Goal: Use online tool/utility: Utilize a website feature to perform a specific function

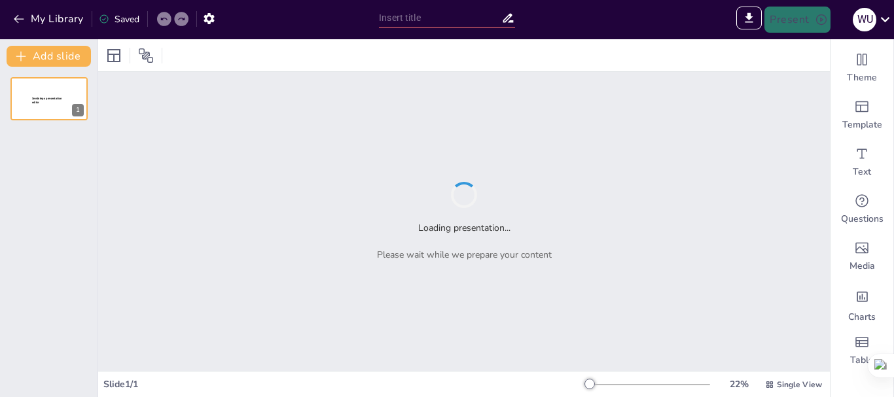
type input "Sendsteps presentation"
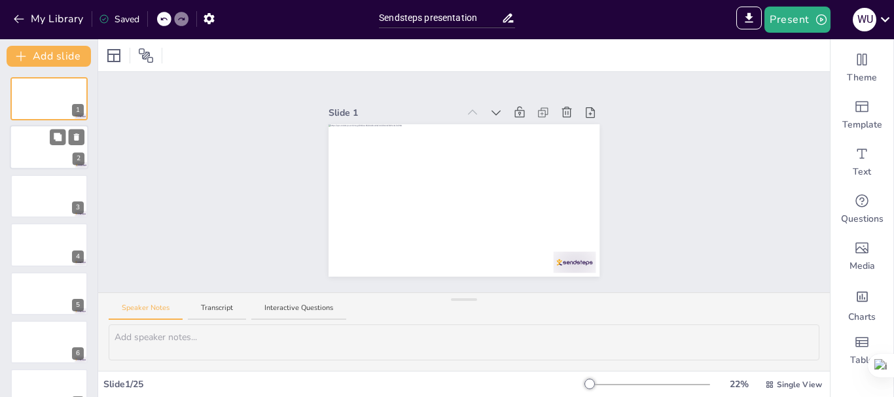
click at [59, 153] on div at bounding box center [49, 148] width 79 height 45
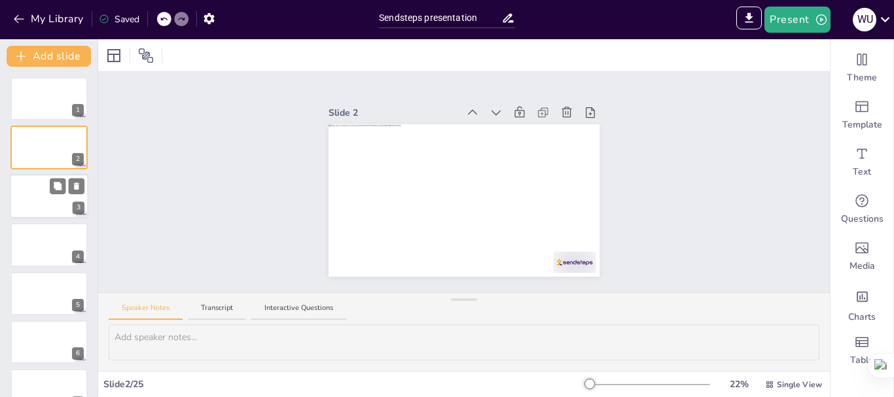
click at [48, 208] on div at bounding box center [49, 196] width 79 height 45
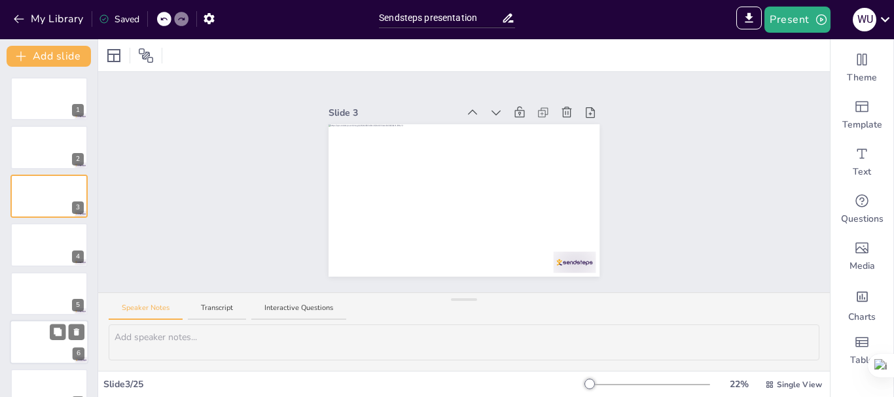
click at [46, 335] on div at bounding box center [49, 342] width 79 height 45
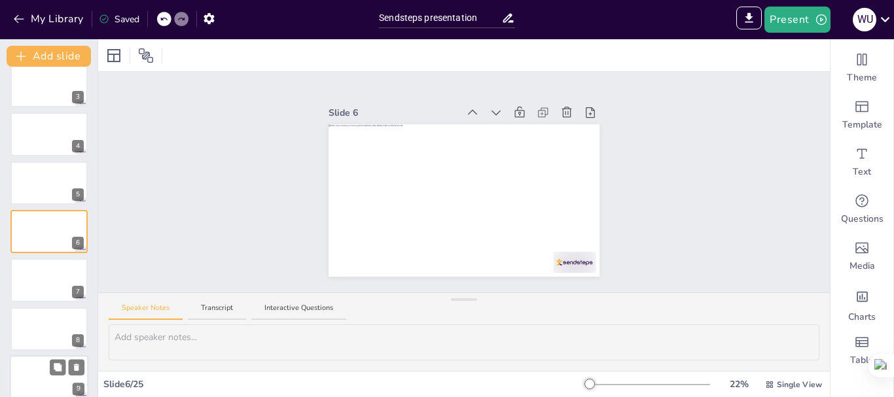
click at [46, 377] on div at bounding box center [49, 378] width 79 height 45
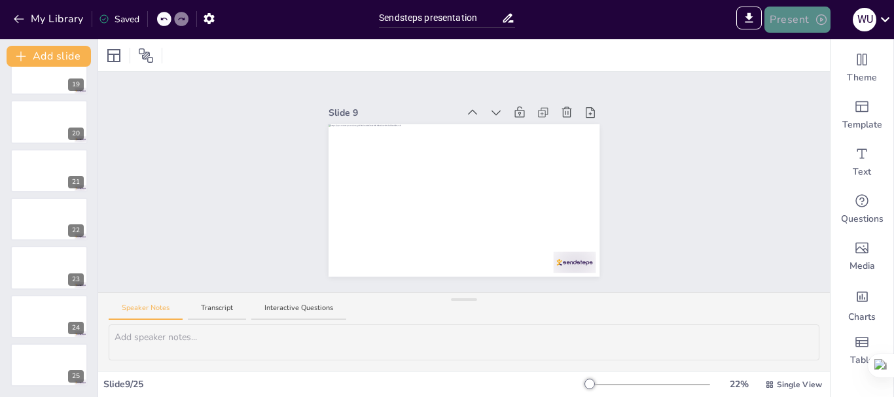
click at [807, 20] on button "Present" at bounding box center [797, 20] width 65 height 26
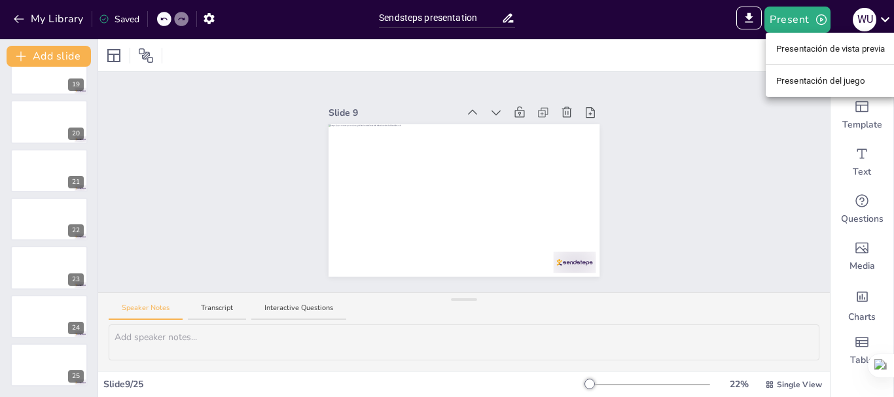
click at [737, 146] on div at bounding box center [447, 198] width 894 height 397
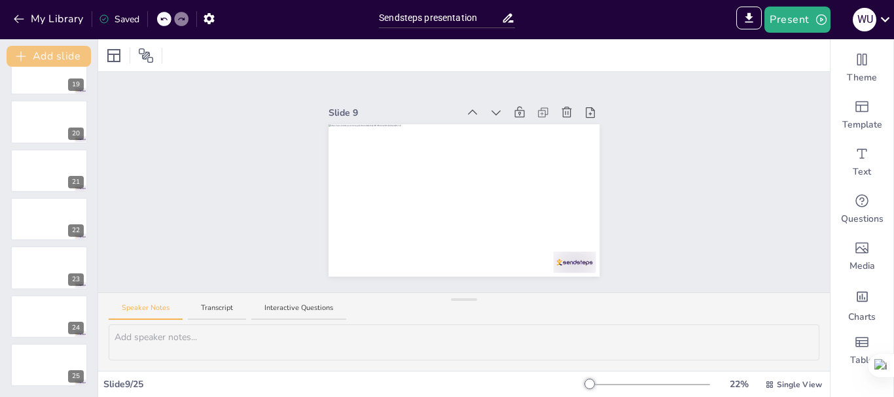
click at [57, 58] on button "Add slide" at bounding box center [49, 56] width 84 height 21
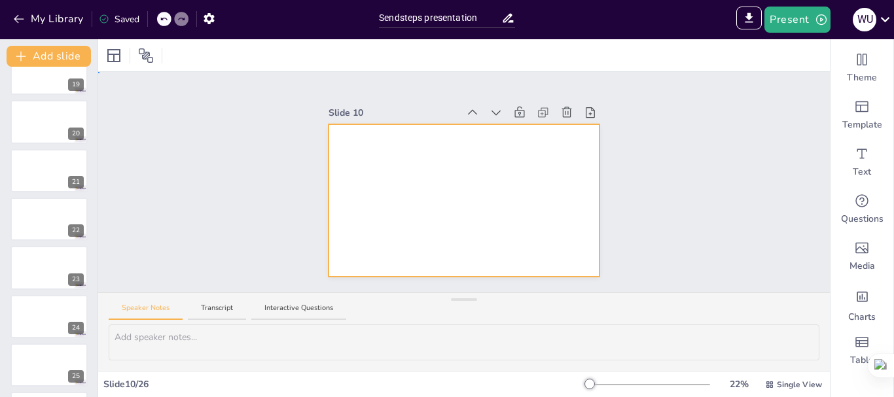
click at [361, 133] on div at bounding box center [464, 200] width 271 height 153
click at [561, 110] on icon at bounding box center [567, 112] width 13 height 13
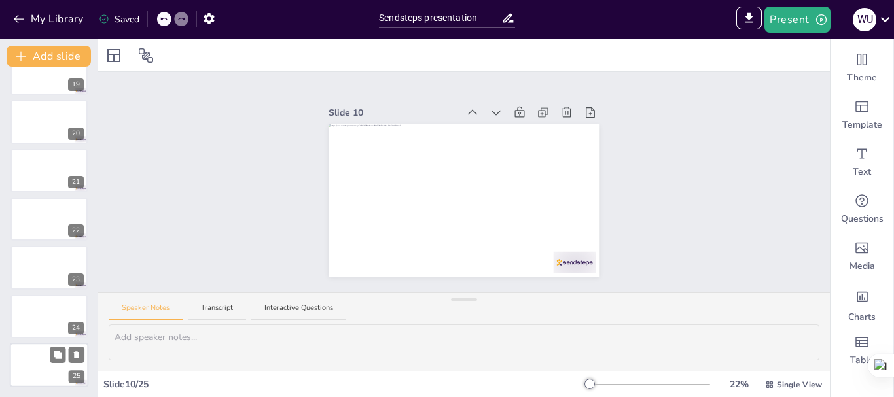
click at [62, 366] on div at bounding box center [49, 365] width 79 height 45
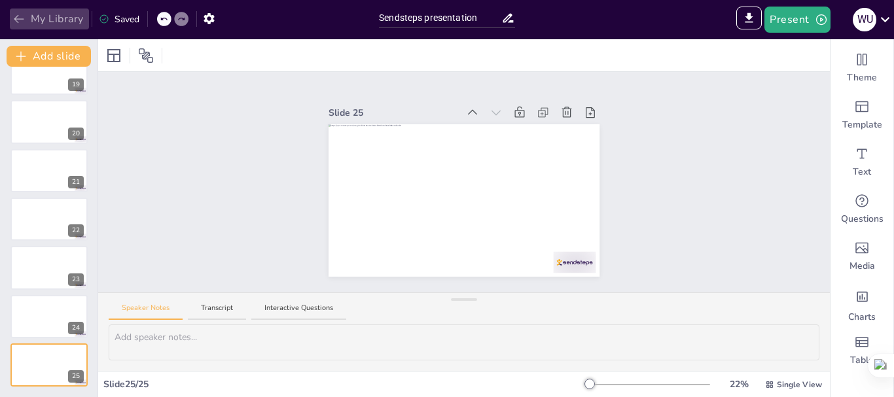
click at [55, 18] on button "My Library" at bounding box center [49, 19] width 79 height 21
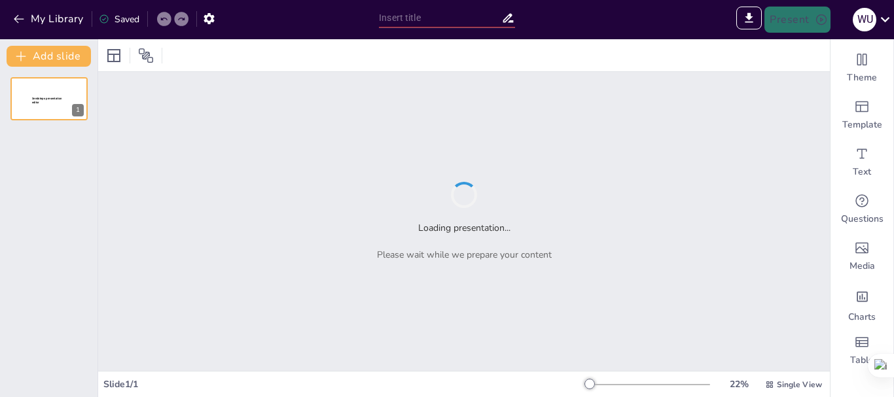
type input "Sendsteps presentation"
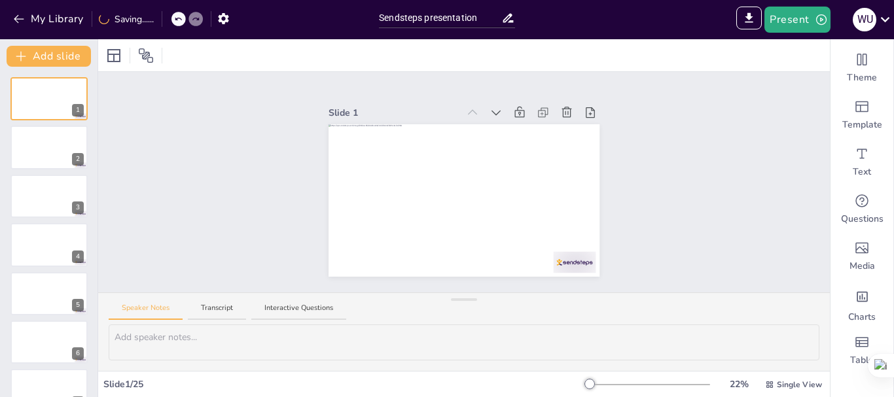
click at [490, 110] on icon at bounding box center [496, 112] width 13 height 13
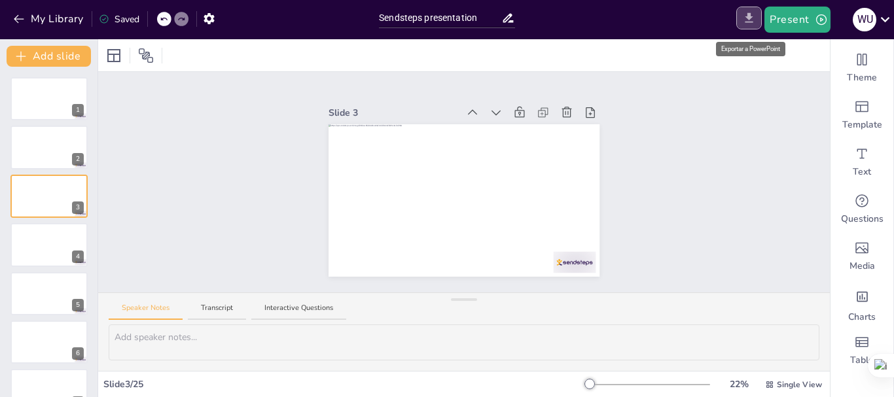
click at [746, 26] on button "Export to PowerPoint" at bounding box center [750, 18] width 26 height 23
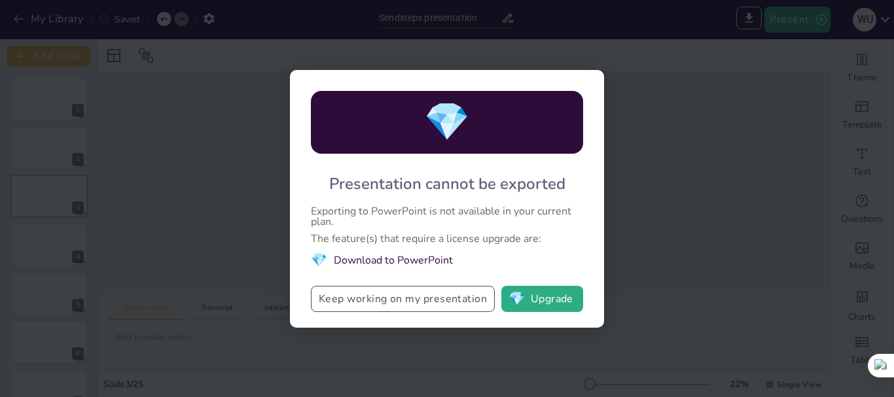
click at [442, 303] on button "Keep working on my presentation" at bounding box center [403, 299] width 184 height 26
